Goal: Complete application form: Complete application form

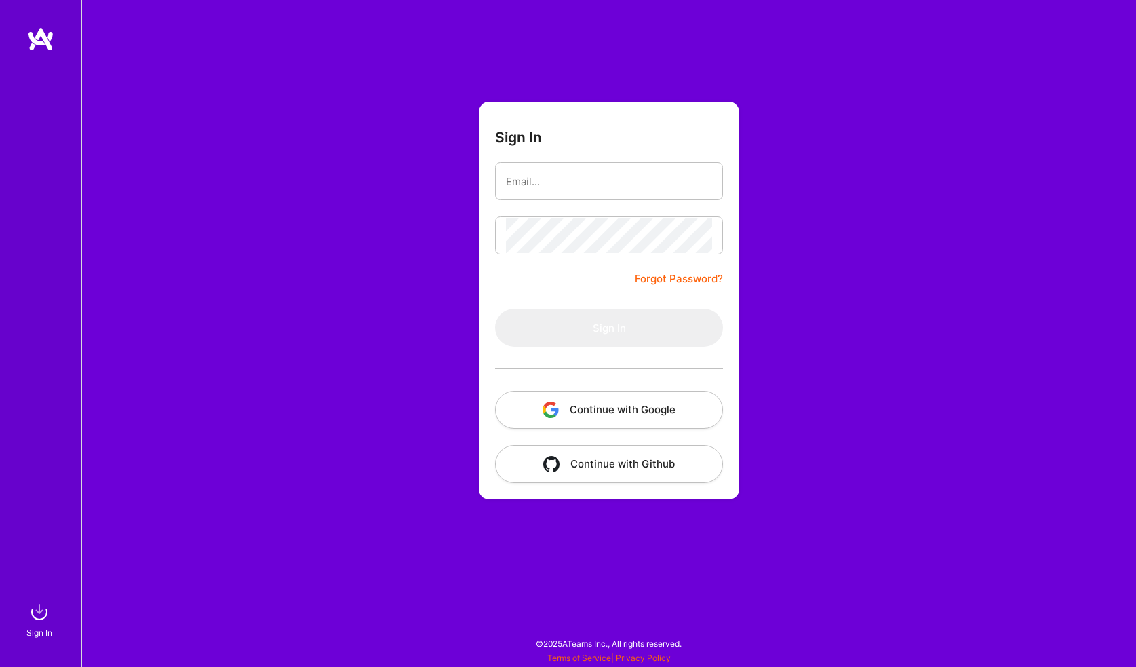
click at [615, 454] on button "Continue with Github" at bounding box center [609, 464] width 228 height 38
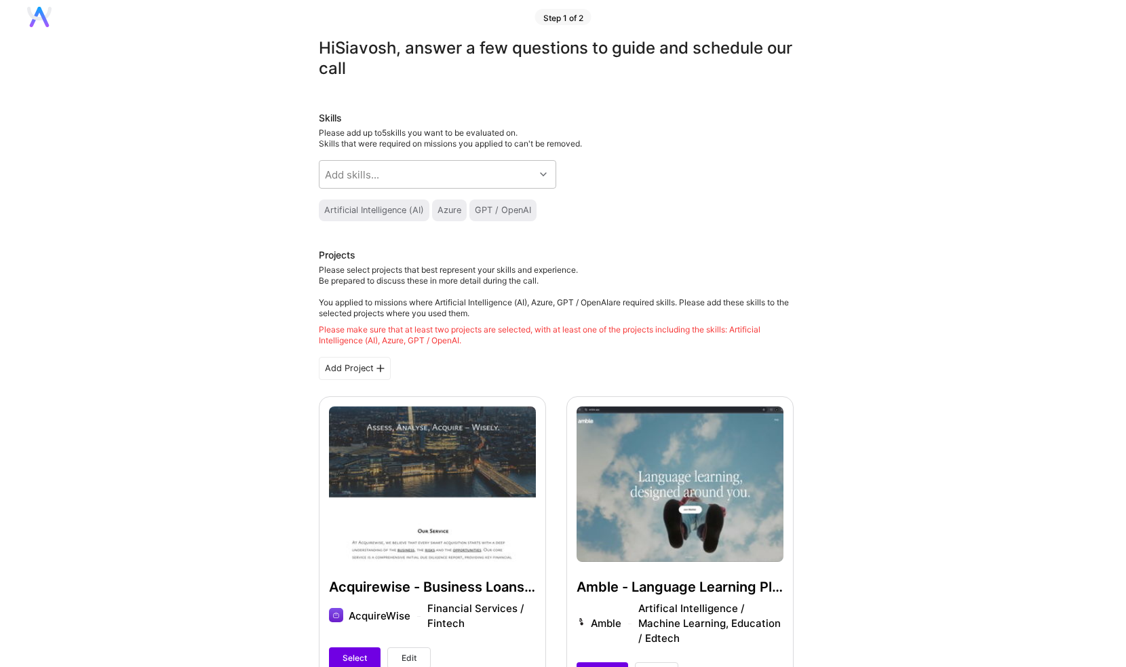
scroll to position [28, 0]
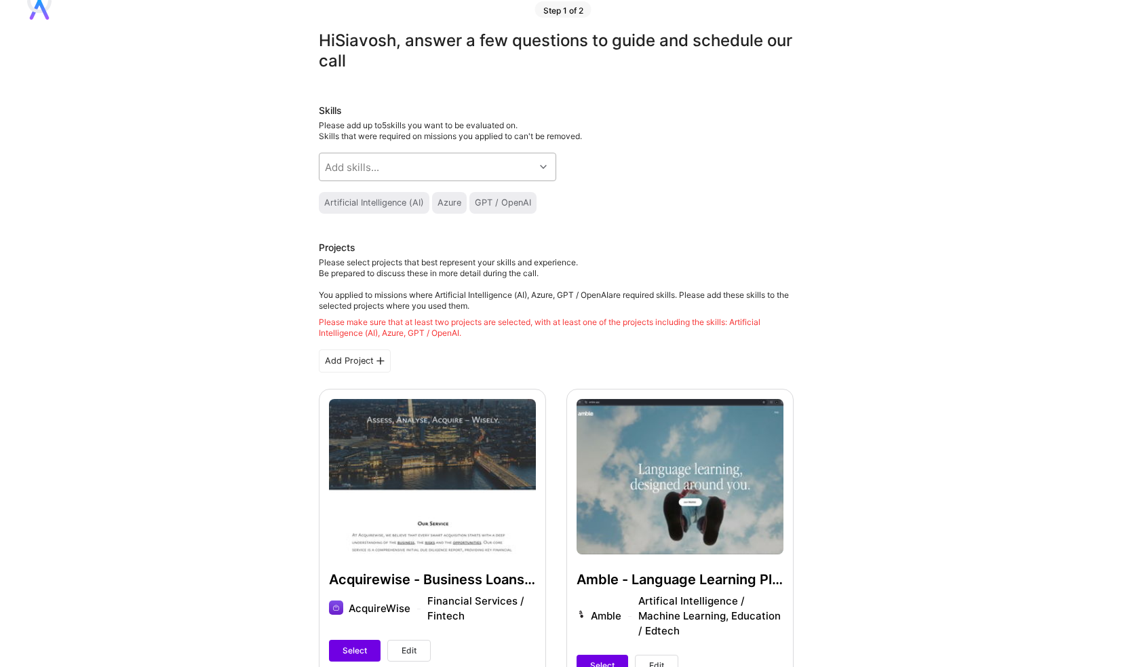
click at [343, 164] on div "Add skills..." at bounding box center [352, 167] width 54 height 14
type input "artifi"
click at [381, 205] on div "Artificial Intelligence (AI)" at bounding box center [437, 202] width 221 height 14
checkbox input "true"
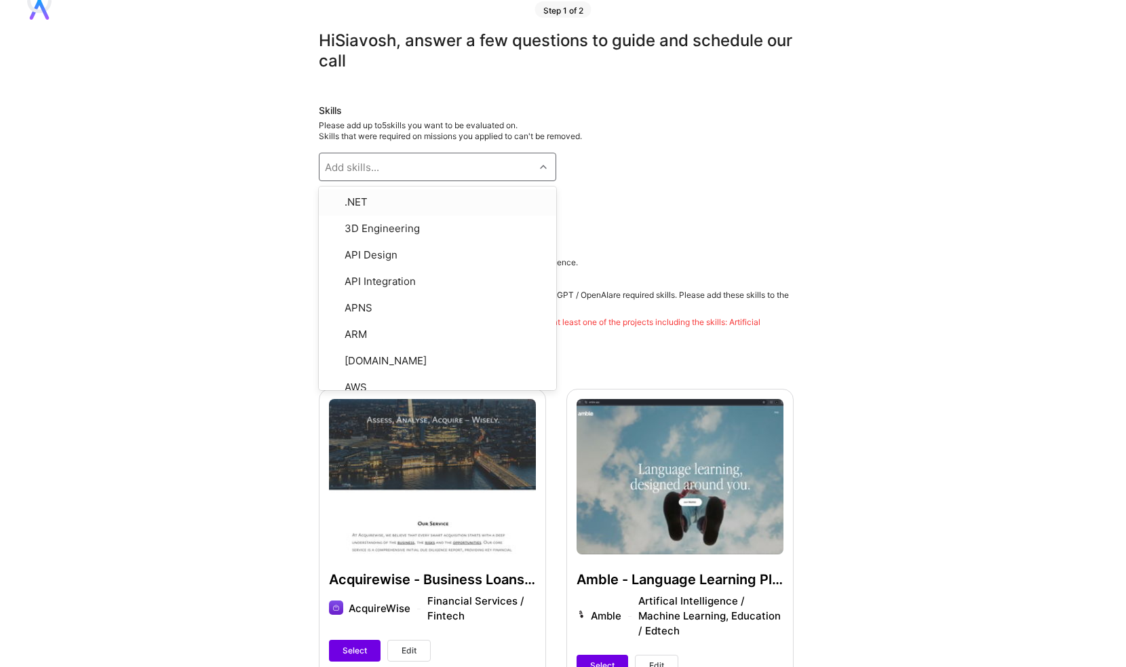
click at [360, 170] on div "Add skills..." at bounding box center [352, 167] width 54 height 14
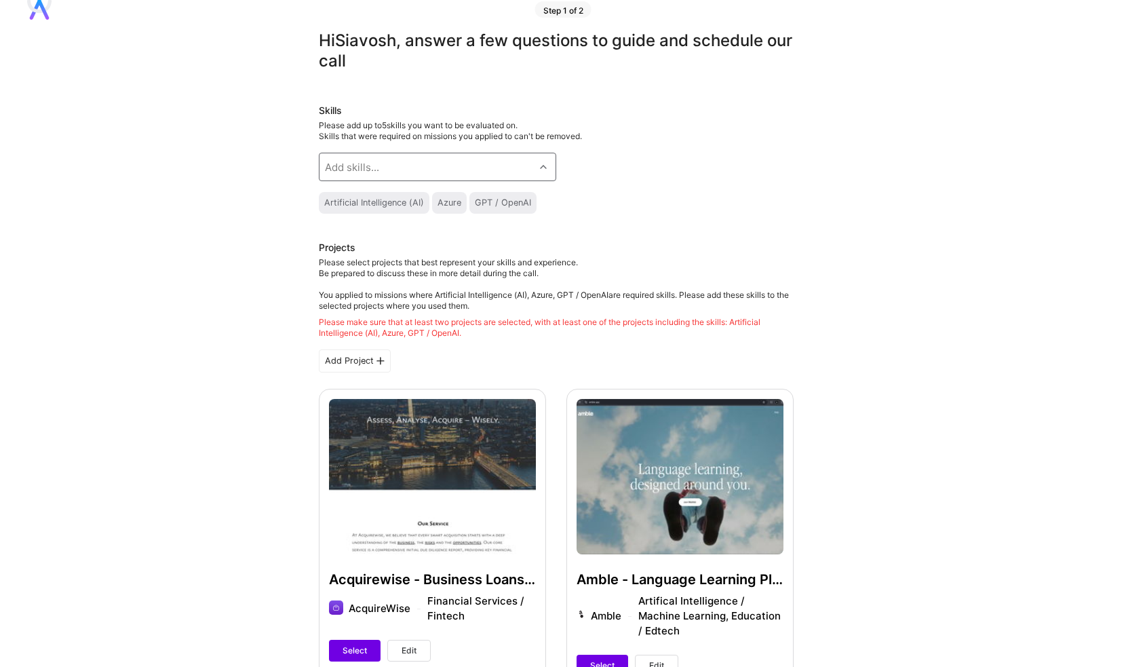
click at [373, 202] on div "Artificial Intelligence (AI)" at bounding box center [374, 202] width 100 height 11
click at [391, 165] on div "Add skills..." at bounding box center [426, 166] width 215 height 27
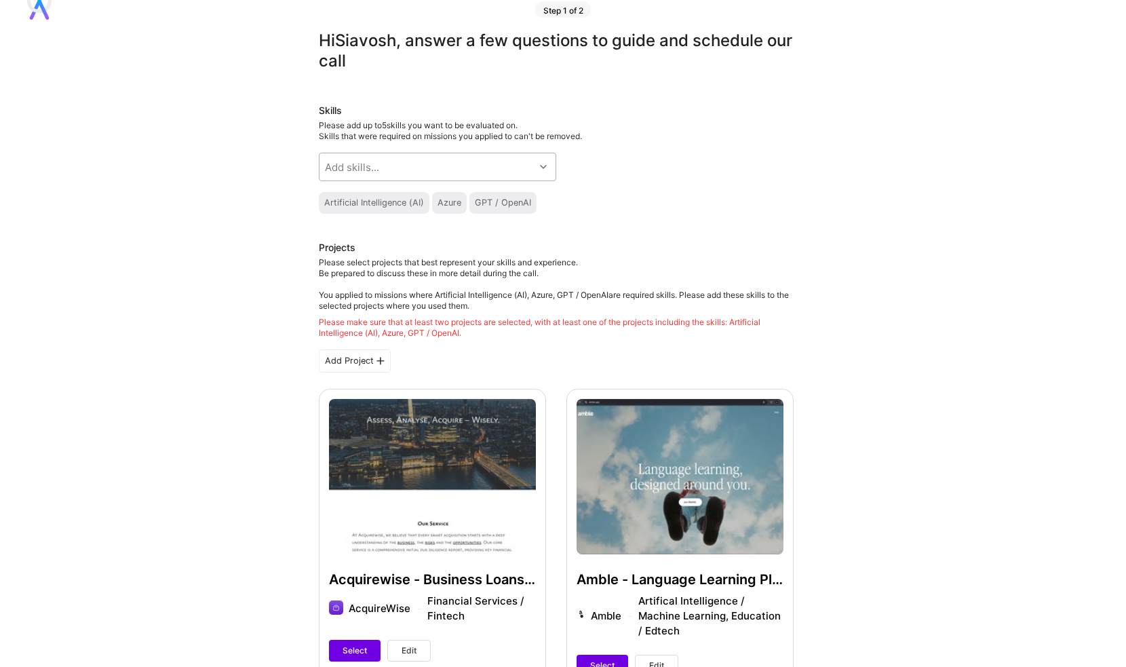
click at [397, 172] on div "Add skills..." at bounding box center [426, 166] width 215 height 27
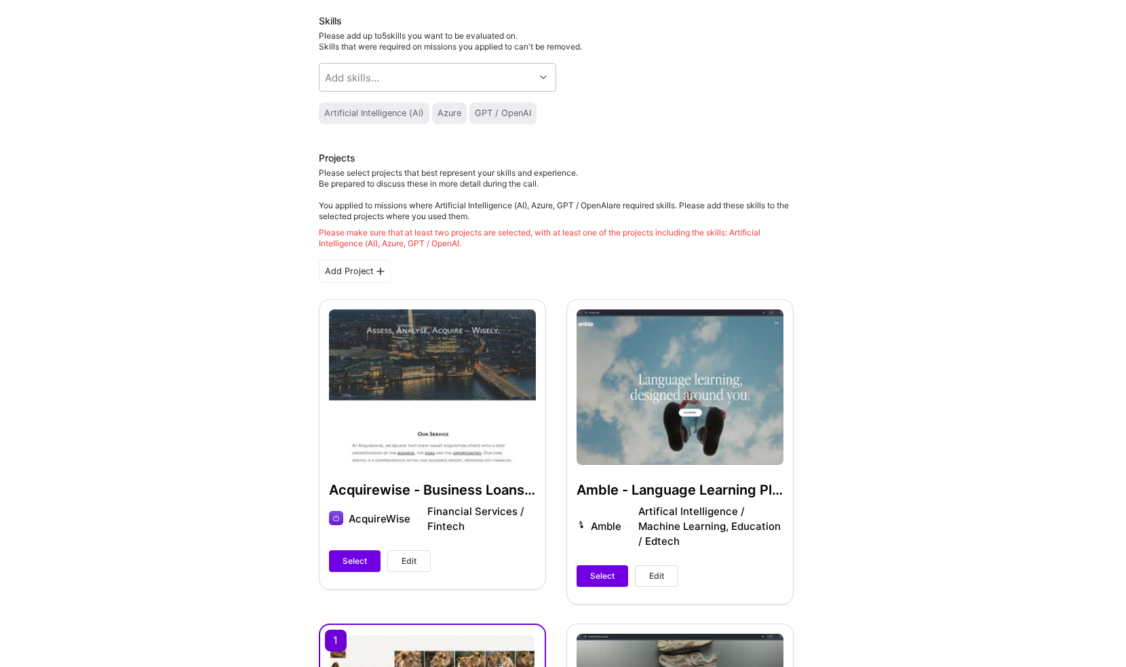
scroll to position [119, 0]
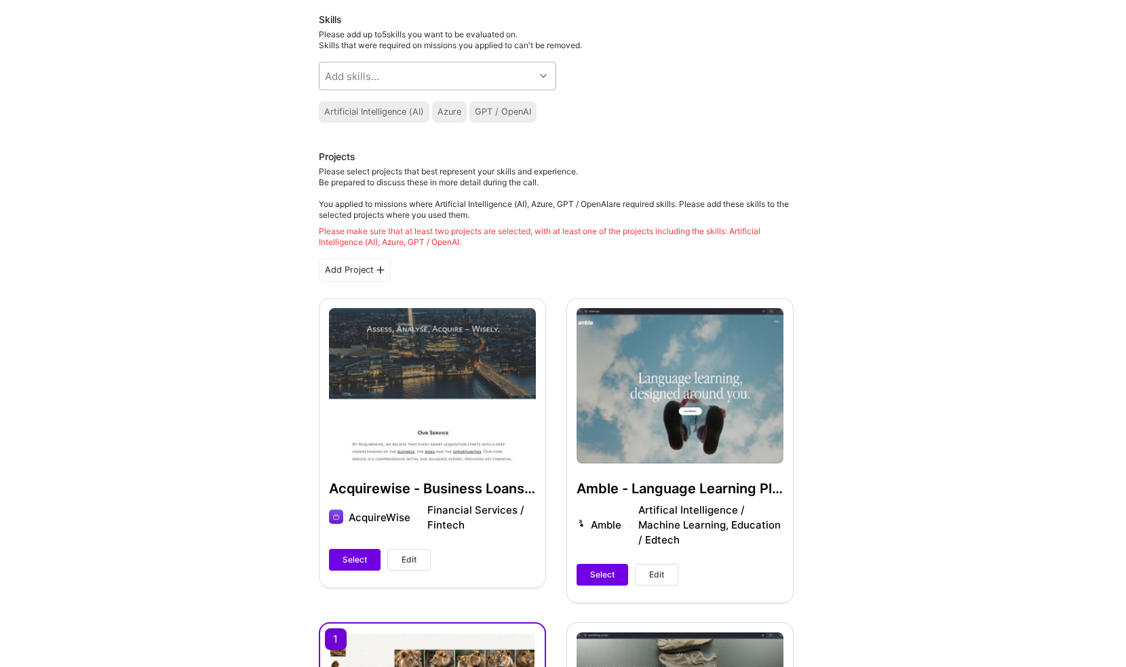
click at [402, 77] on div "Add skills..." at bounding box center [426, 75] width 215 height 27
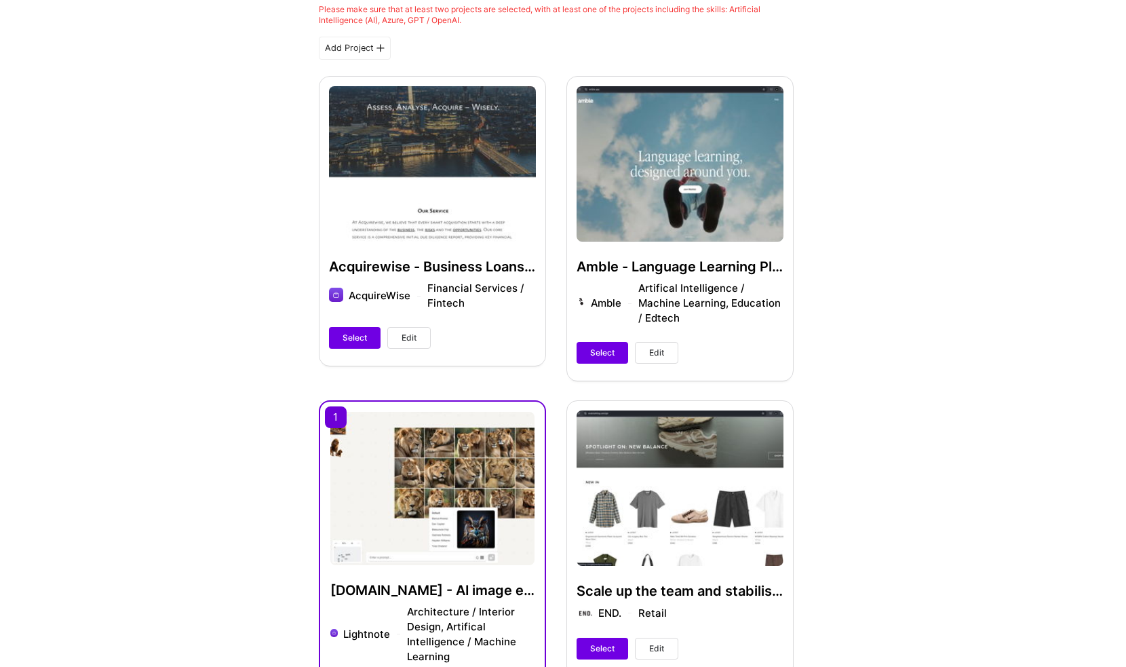
scroll to position [341, 0]
click at [592, 347] on span "Select" at bounding box center [602, 352] width 24 height 12
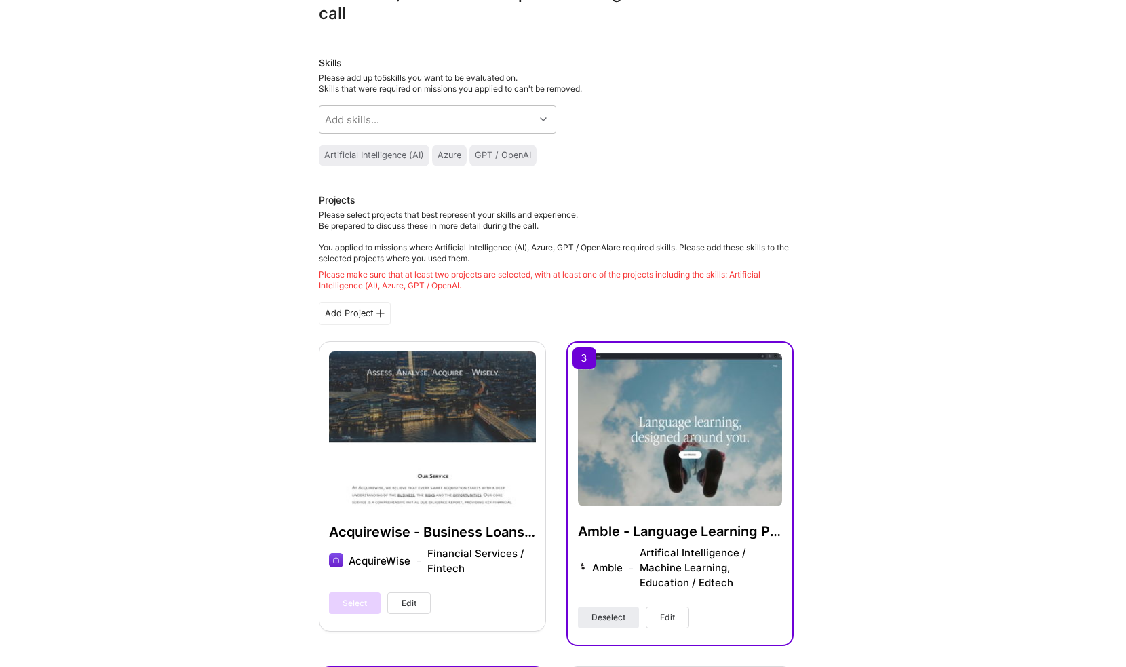
scroll to position [64, 0]
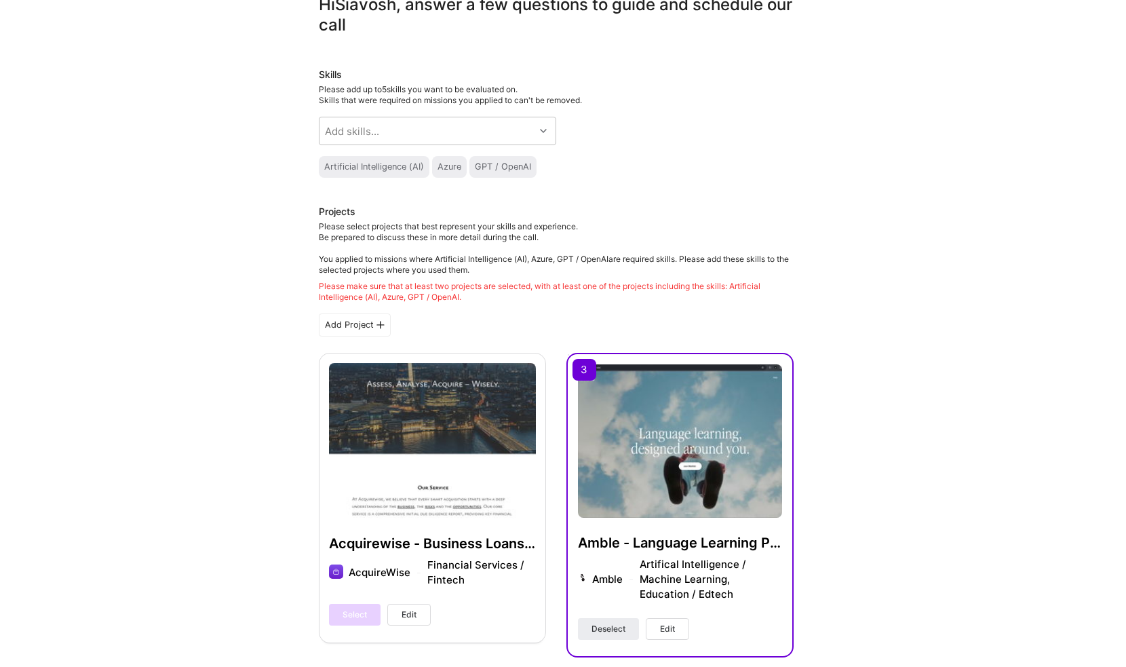
click at [454, 166] on div "Azure" at bounding box center [449, 166] width 24 height 11
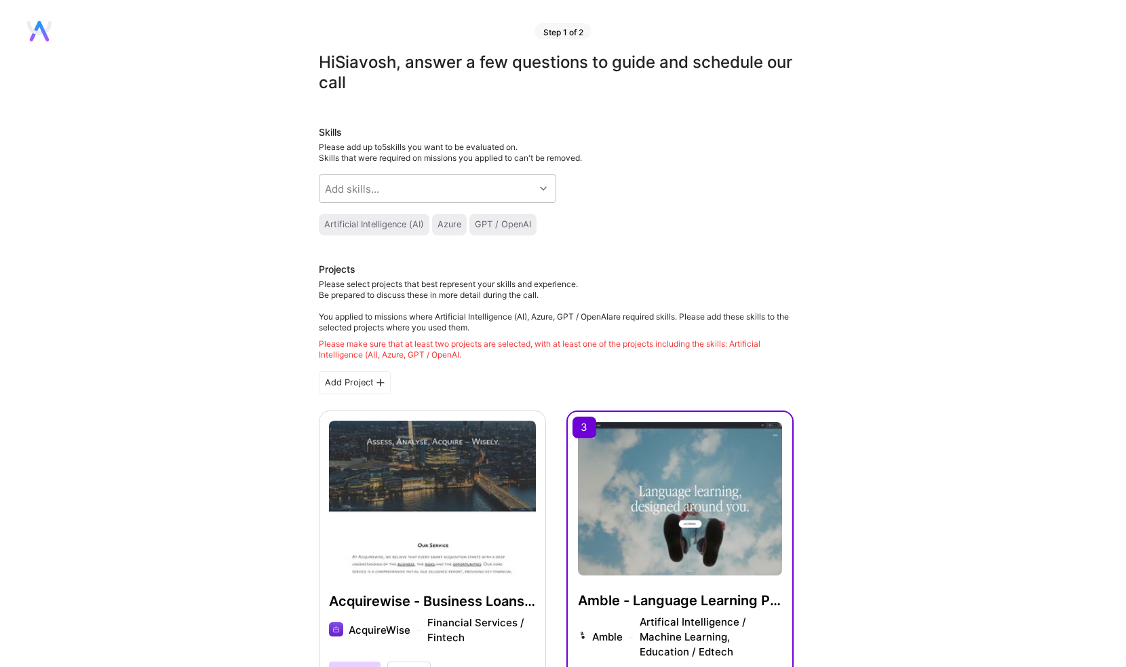
scroll to position [0, 0]
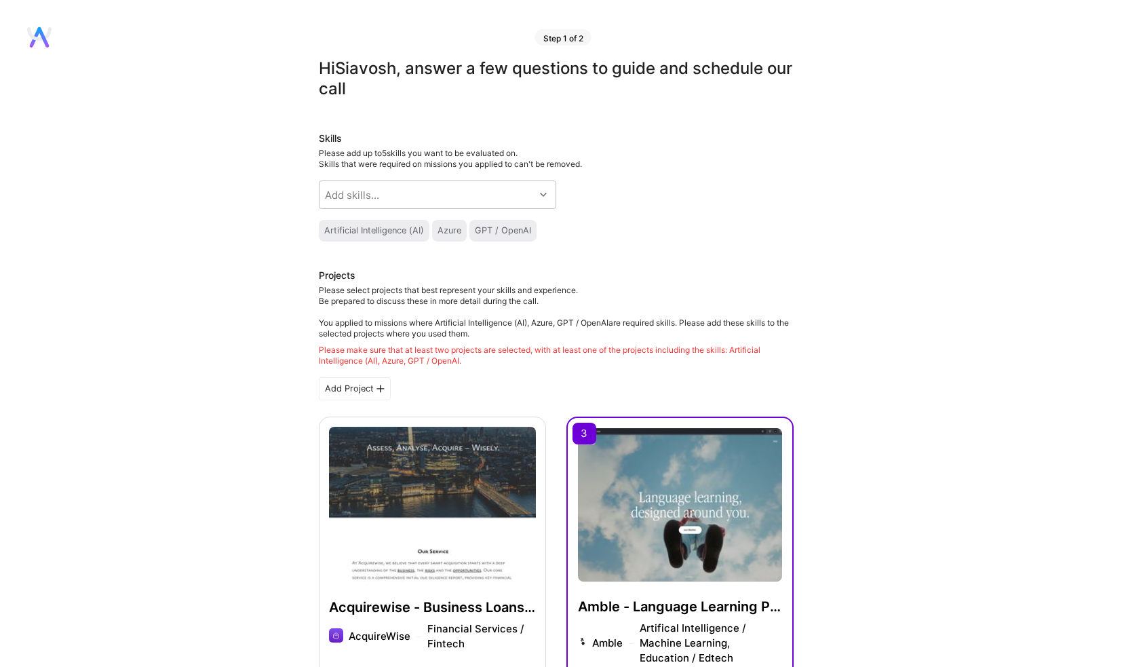
click at [33, 41] on icon at bounding box center [36, 37] width 12 height 20
